Goal: Find specific page/section: Find specific page/section

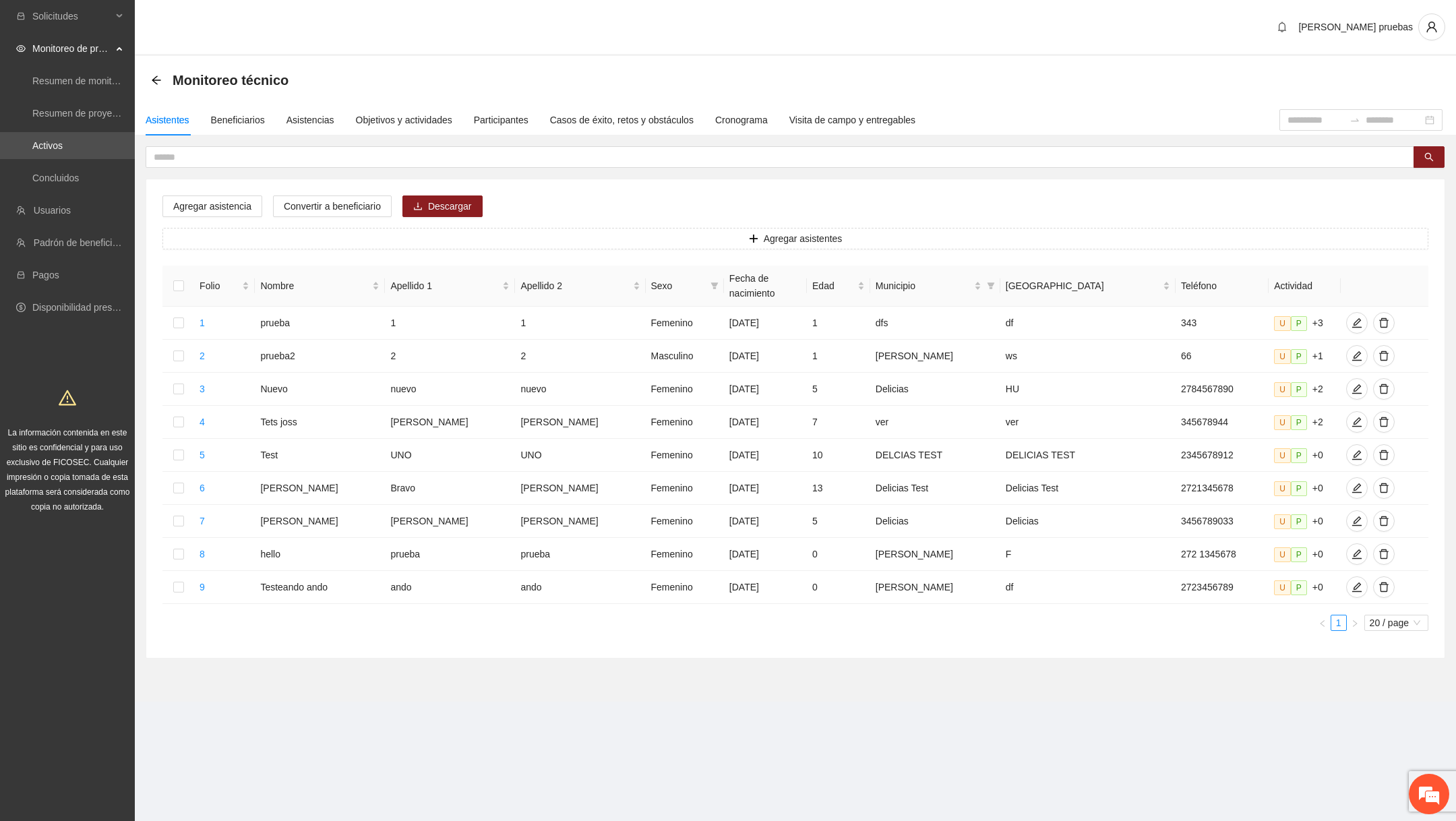
click at [74, 53] on span "Monitoreo de proyectos" at bounding box center [72, 48] width 79 height 27
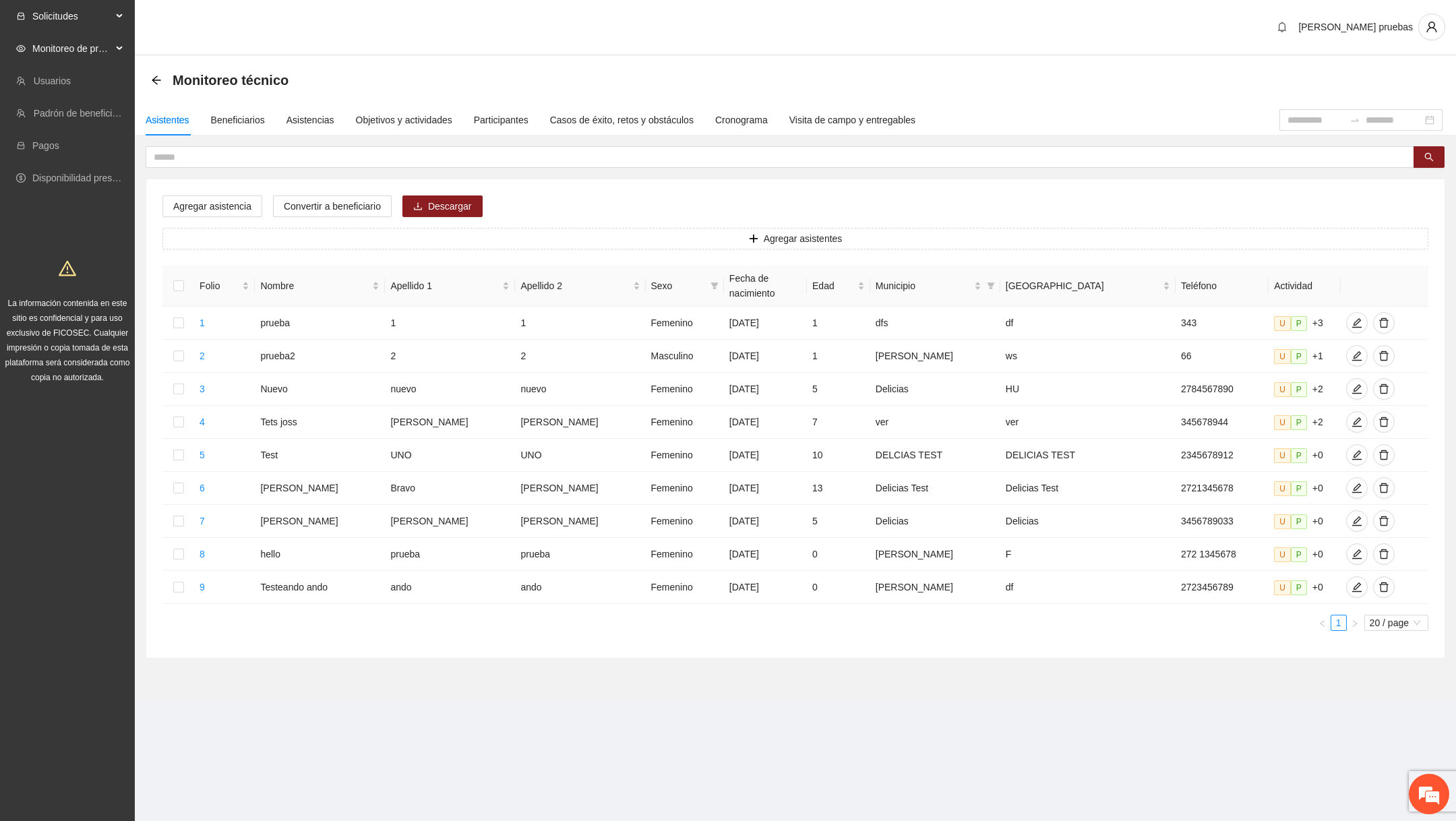
click at [105, 9] on span "Solicitudes" at bounding box center [72, 16] width 79 height 27
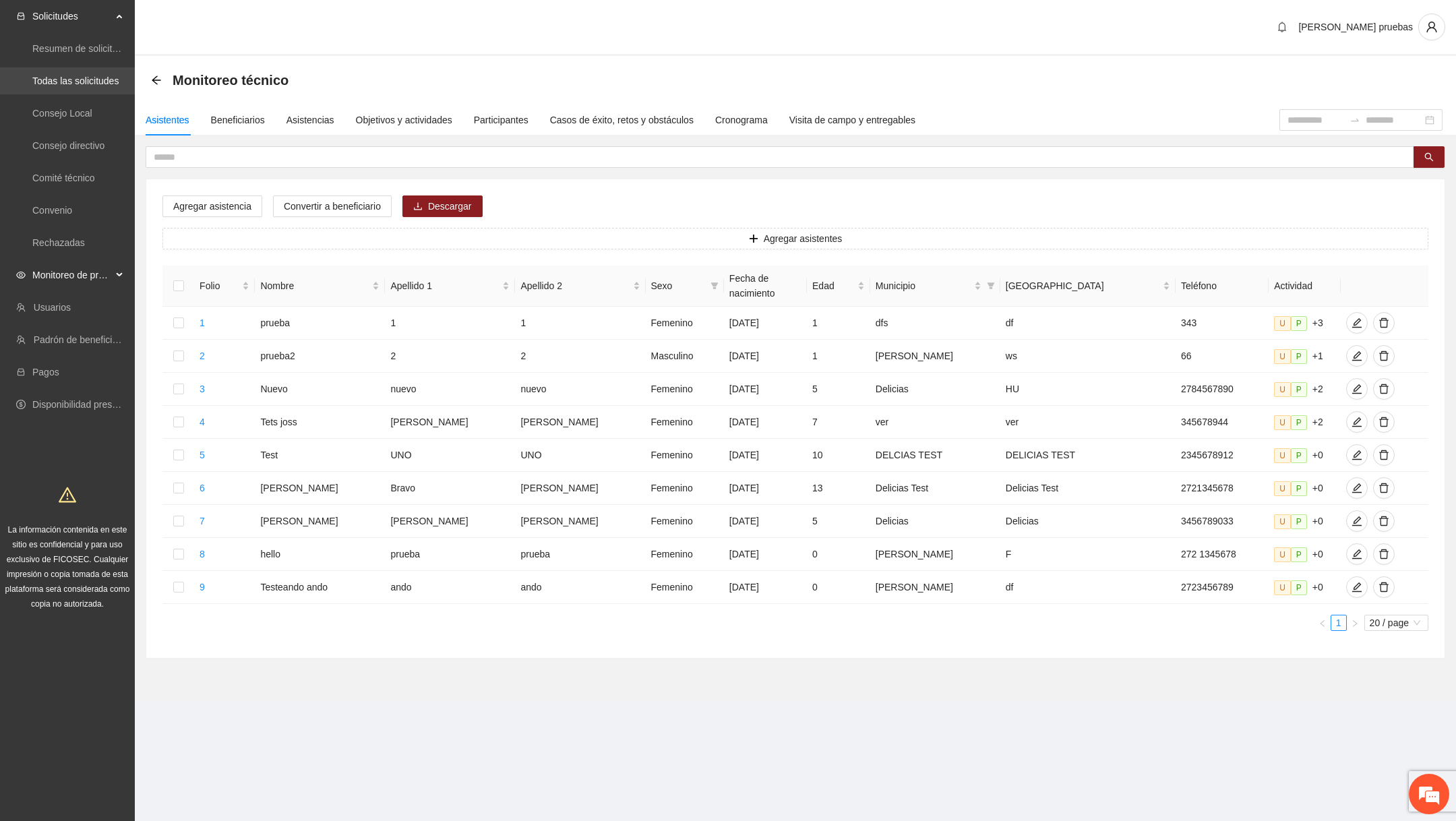
click at [94, 79] on link "Todas las solicitudes" at bounding box center [76, 81] width 87 height 11
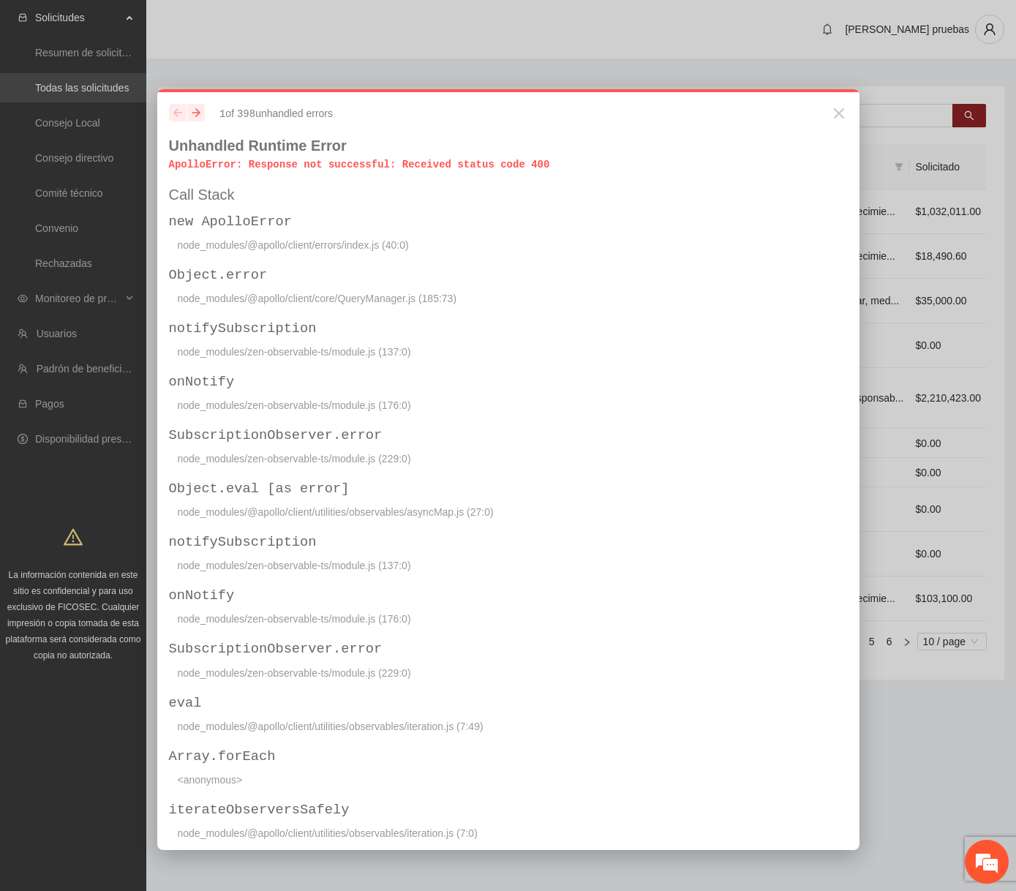
click at [849, 116] on div "previous next 1 of 398 unhandled error s Unhandled Runtime Error ApolloError : …" at bounding box center [508, 469] width 702 height 761
click at [843, 116] on icon "Close" at bounding box center [839, 114] width 18 height 18
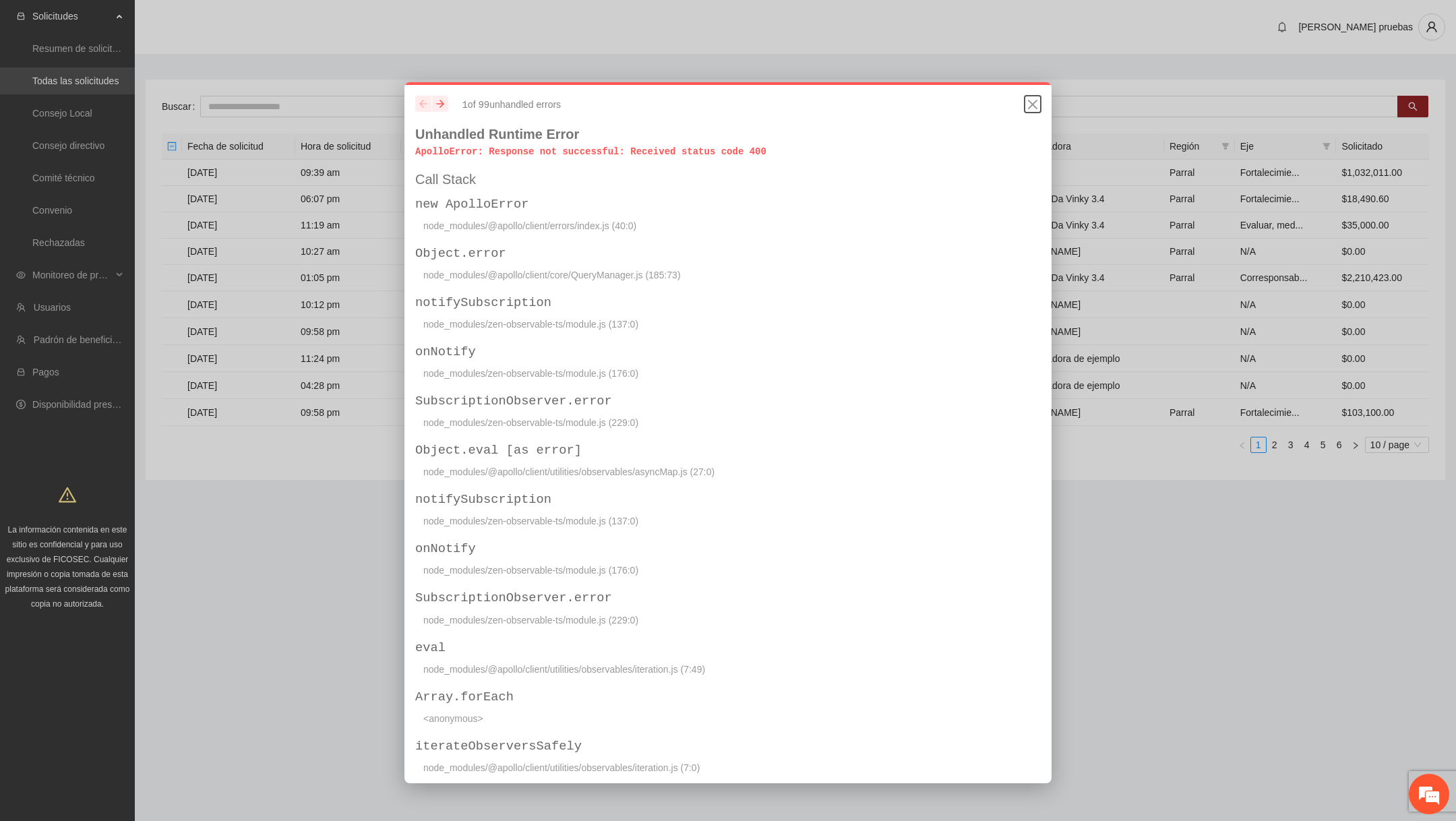
click at [1036, 104] on icon "Close" at bounding box center [1033, 105] width 17 height 17
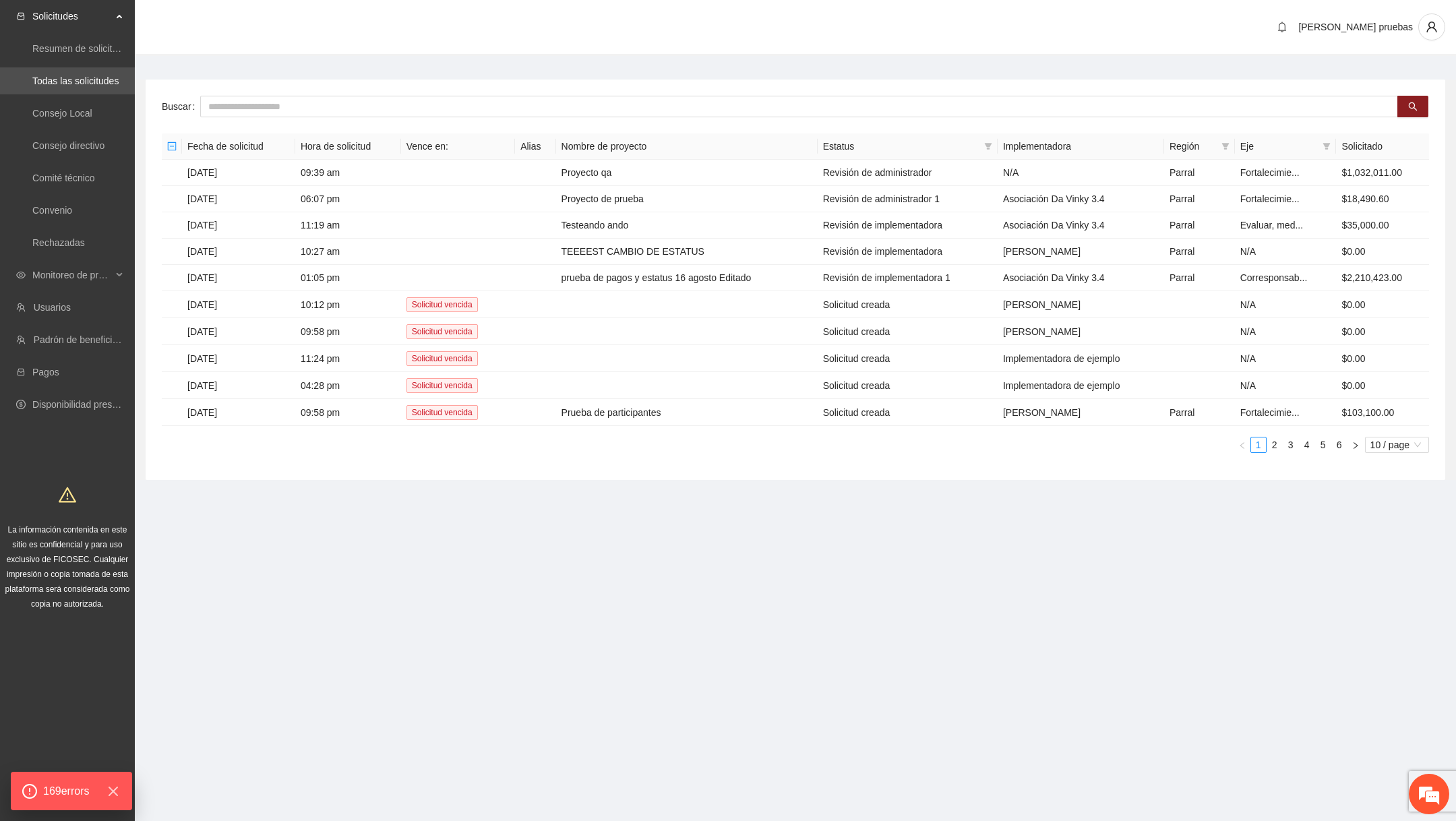
click at [963, 555] on section "Solicitudes Resumen de solicitudes por aprobar Todas las solicitudes Consejo Lo…" at bounding box center [728, 410] width 1456 height 821
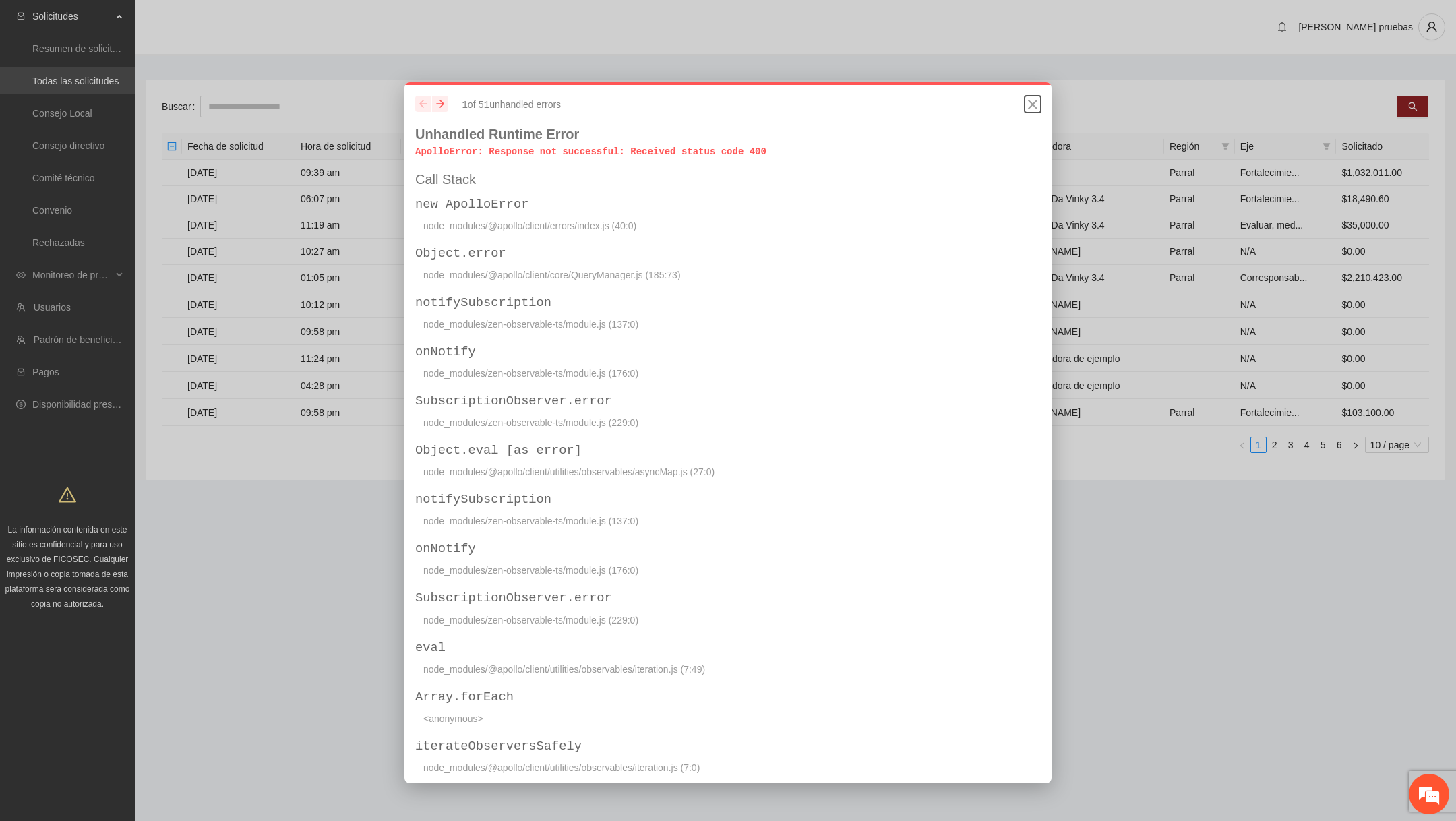
click at [1031, 110] on icon "Close" at bounding box center [1033, 105] width 17 height 17
